Goal: Information Seeking & Learning: Learn about a topic

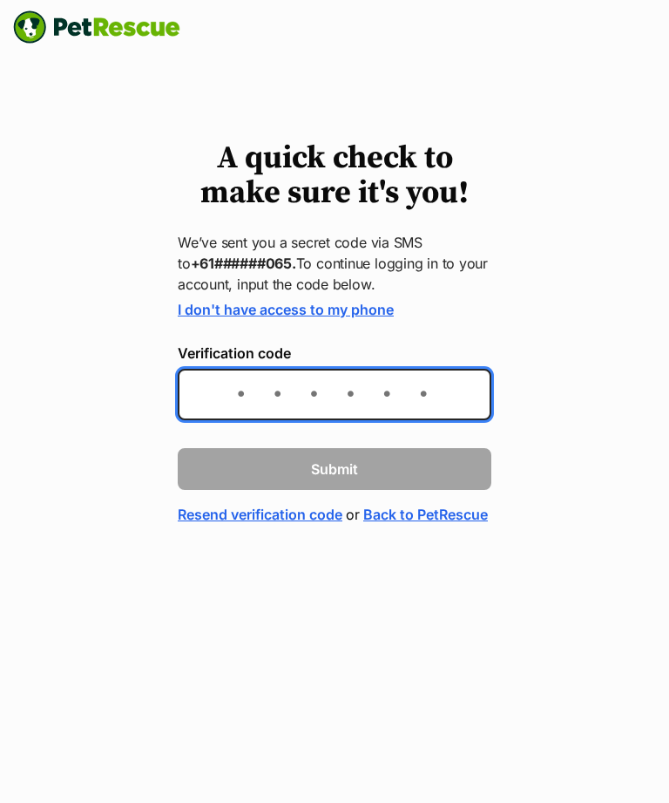
click at [459, 388] on input "Verification code" at bounding box center [335, 394] width 314 height 51
type input "032096"
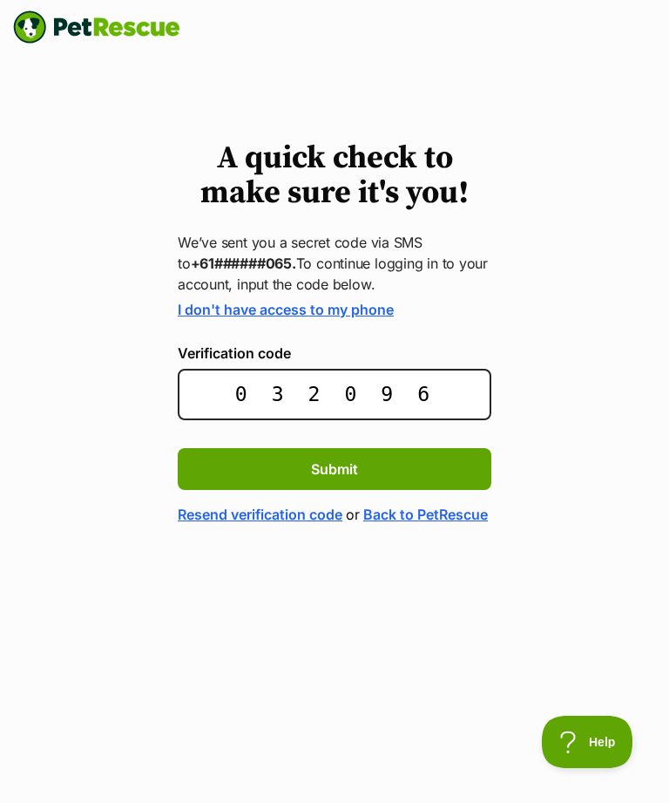
click at [412, 467] on button "Submit" at bounding box center [335, 469] width 314 height 42
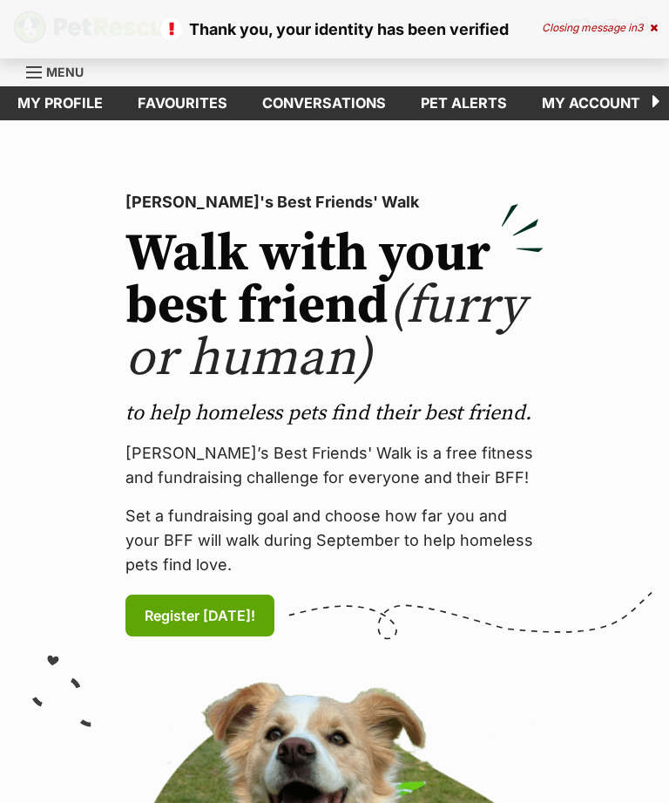
click at [655, 23] on icon at bounding box center [654, 28] width 8 height 10
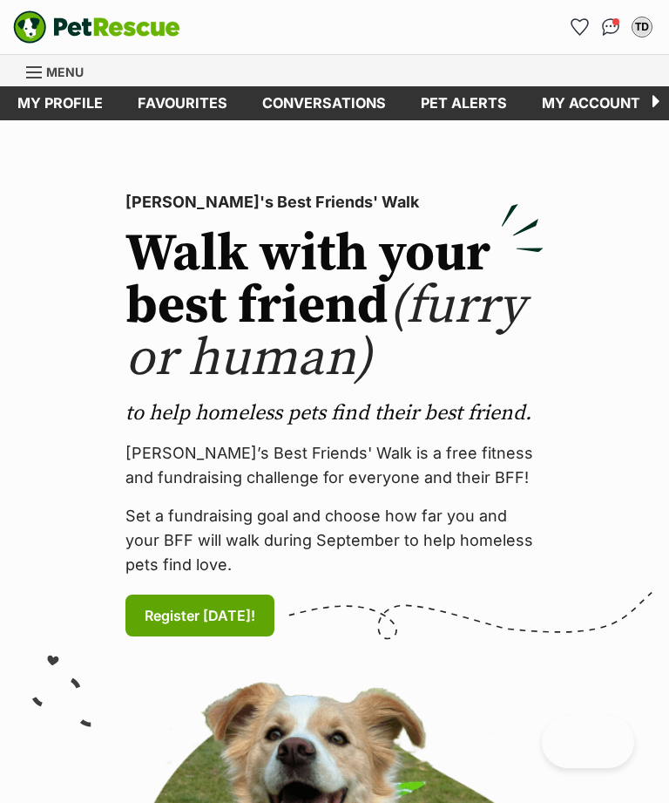
click at [586, 21] on icon "Favourites" at bounding box center [580, 27] width 17 height 16
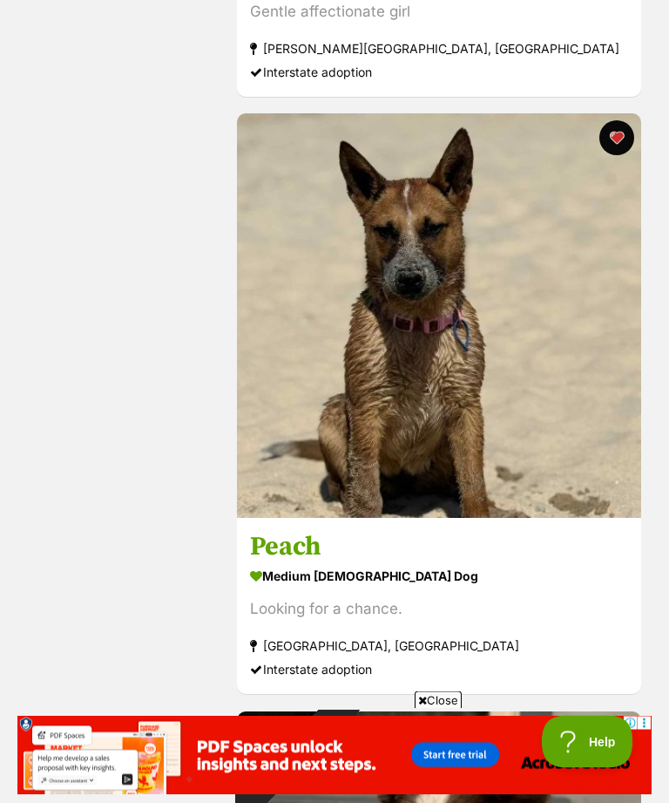
scroll to position [4430, 0]
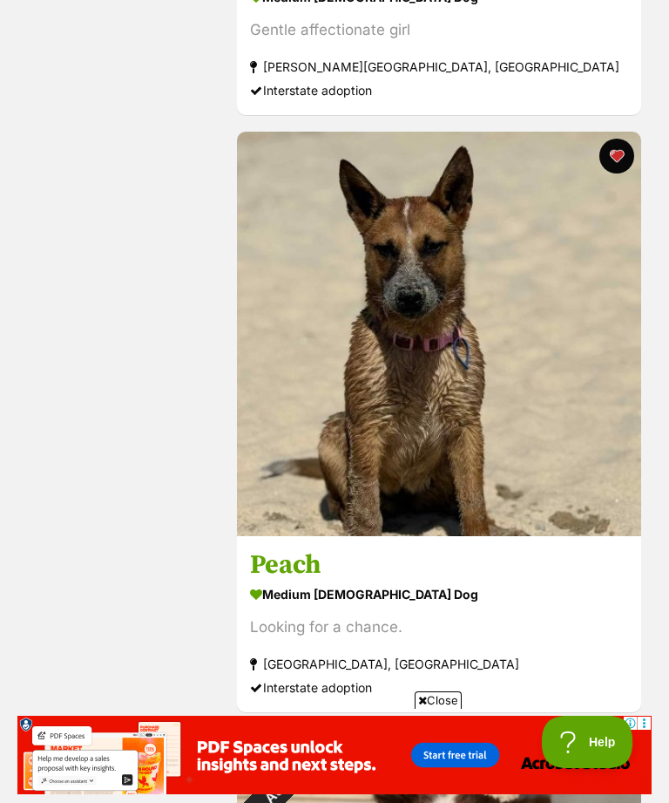
click at [551, 411] on img at bounding box center [439, 334] width 404 height 404
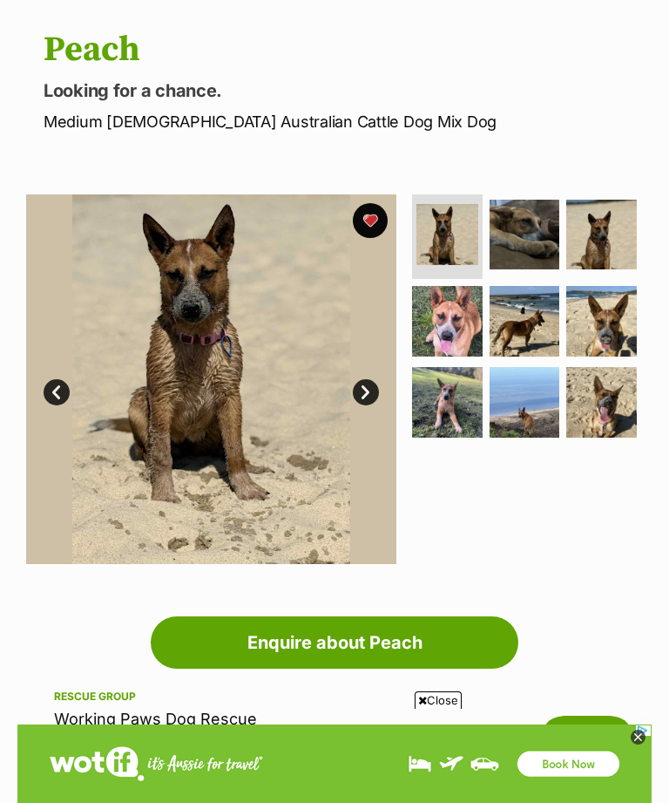
scroll to position [149, 0]
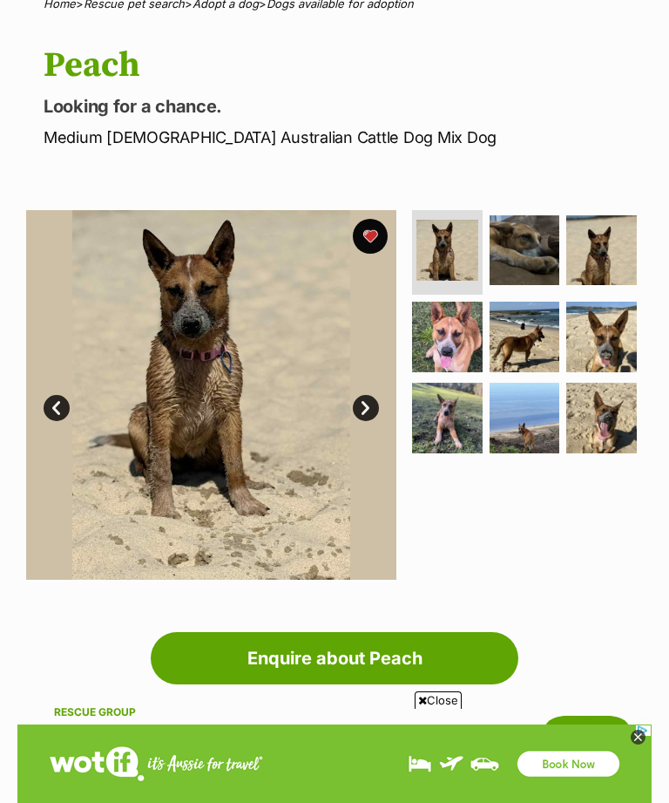
click at [537, 414] on img at bounding box center [525, 418] width 71 height 71
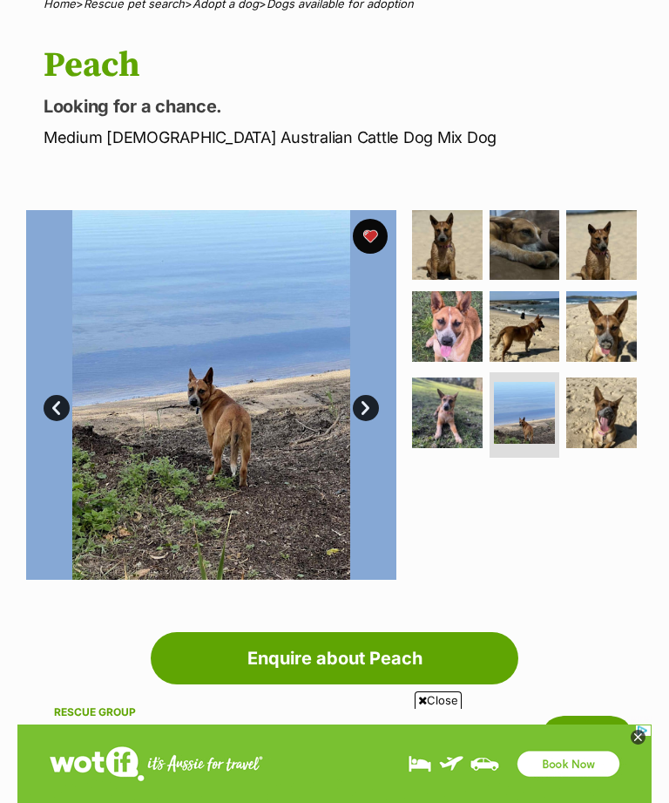
click at [539, 403] on img at bounding box center [525, 413] width 62 height 62
click at [450, 409] on img at bounding box center [447, 412] width 71 height 71
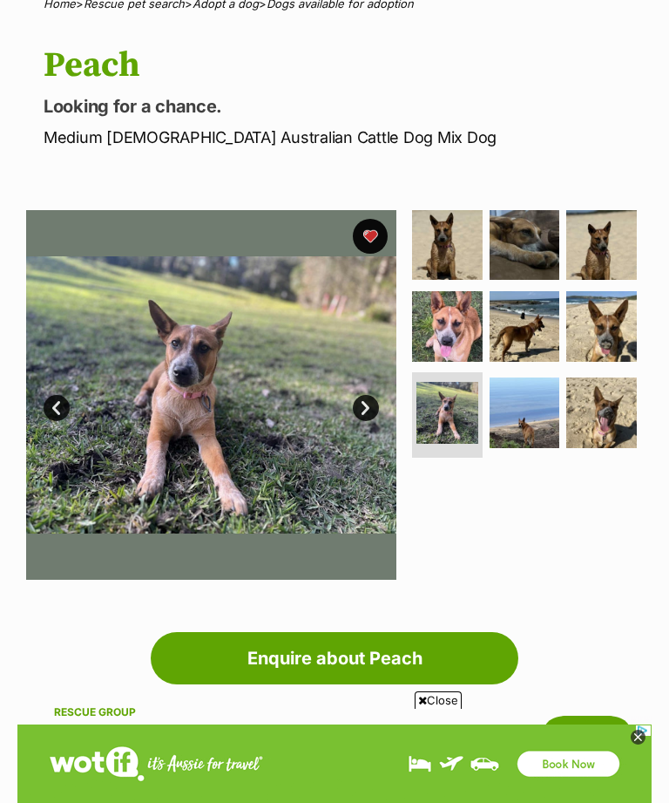
click at [467, 411] on img at bounding box center [448, 413] width 62 height 62
click at [620, 331] on img at bounding box center [602, 326] width 71 height 71
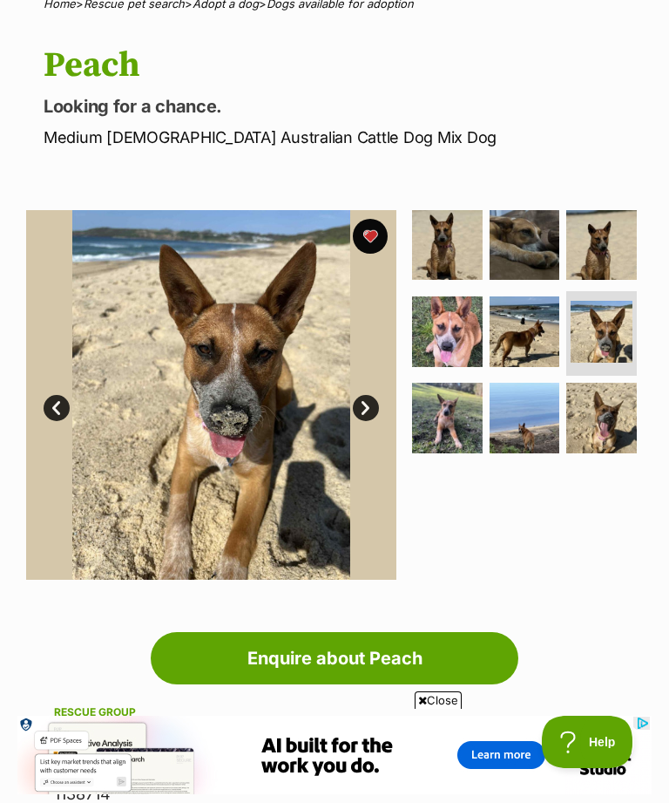
click at [534, 328] on img at bounding box center [525, 331] width 71 height 71
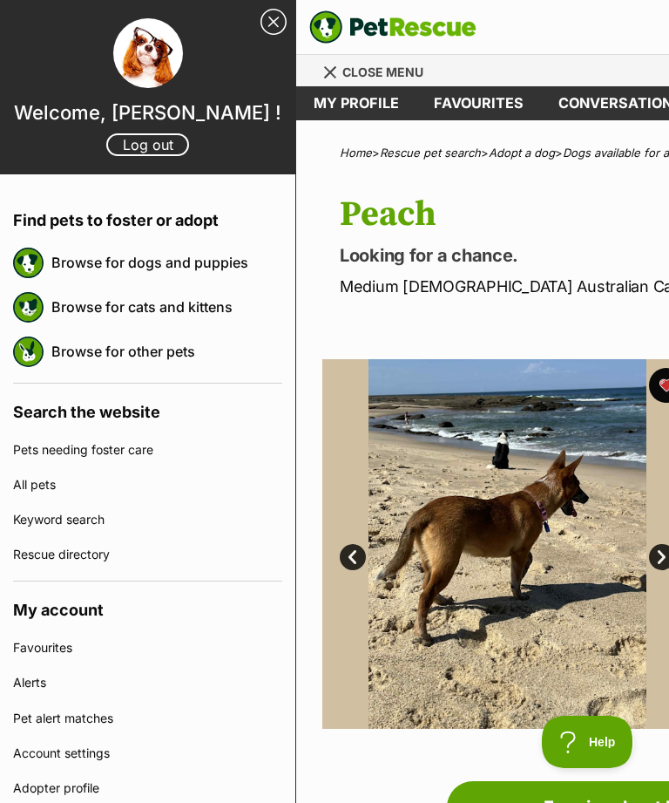
click at [205, 266] on link "Browse for dogs and puppies" at bounding box center [166, 262] width 231 height 37
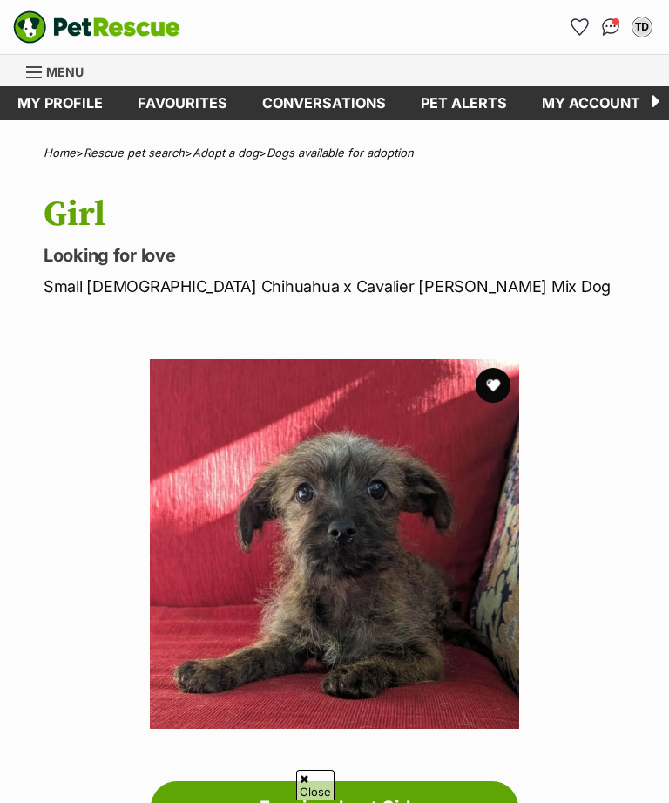
scroll to position [1103, 0]
